Goal: Task Accomplishment & Management: Manage account settings

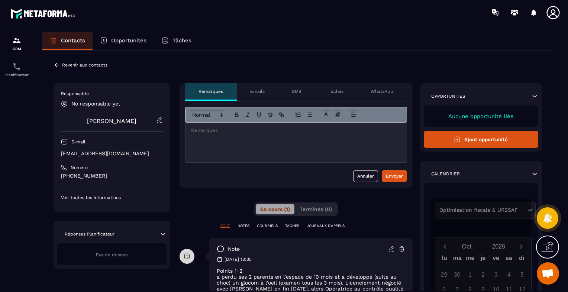
click at [67, 39] on p "Contacts" at bounding box center [73, 40] width 24 height 7
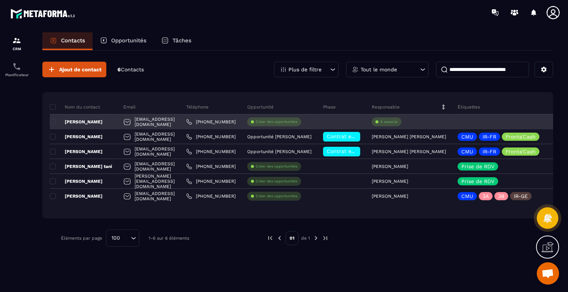
click at [398, 121] on p "À associe" at bounding box center [388, 121] width 17 height 5
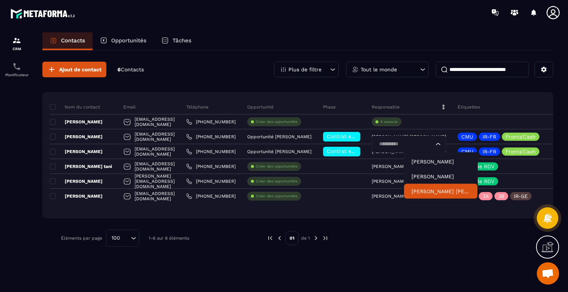
click at [417, 188] on p "[PERSON_NAME] [PERSON_NAME]" at bounding box center [441, 191] width 59 height 7
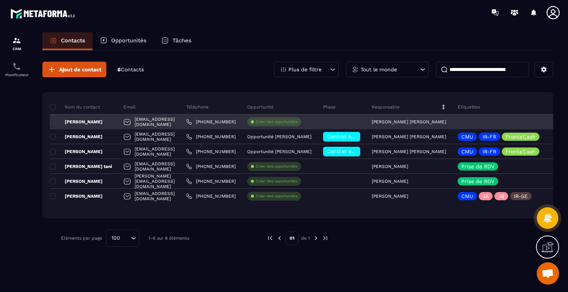
click at [236, 120] on link "[PHONE_NUMBER]" at bounding box center [210, 122] width 49 height 6
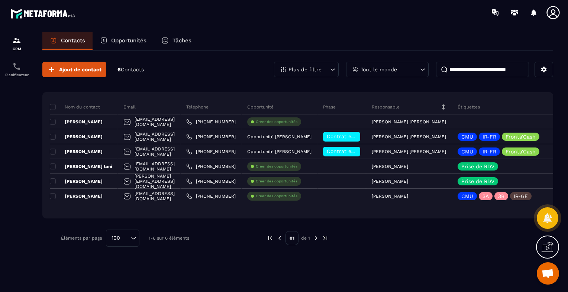
click at [442, 35] on div "Contacts Opportunités Tâches" at bounding box center [297, 41] width 511 height 18
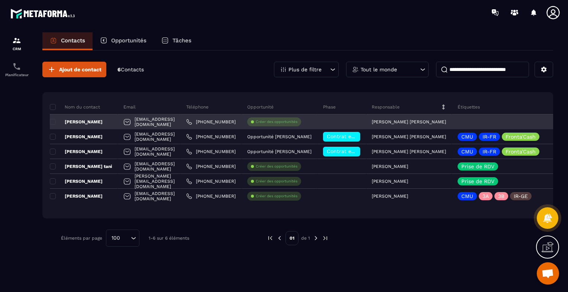
click at [88, 122] on p "[PERSON_NAME]" at bounding box center [76, 122] width 53 height 6
